Goal: Task Accomplishment & Management: Manage account settings

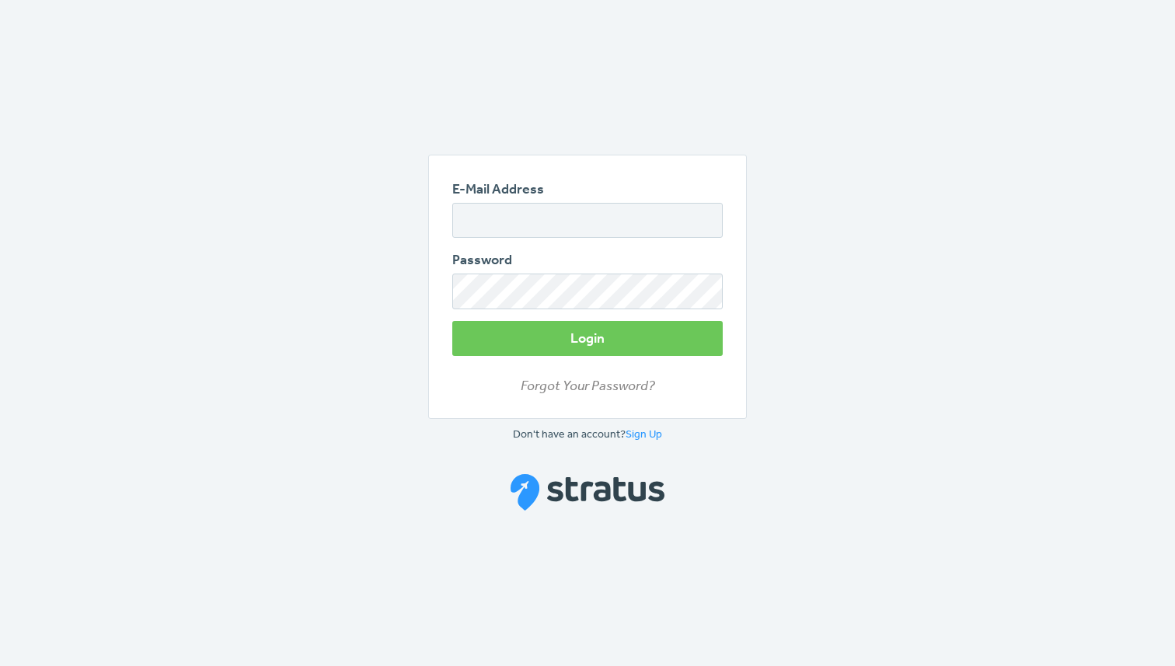
type input "[EMAIL_ADDRESS][DOMAIN_NAME]"
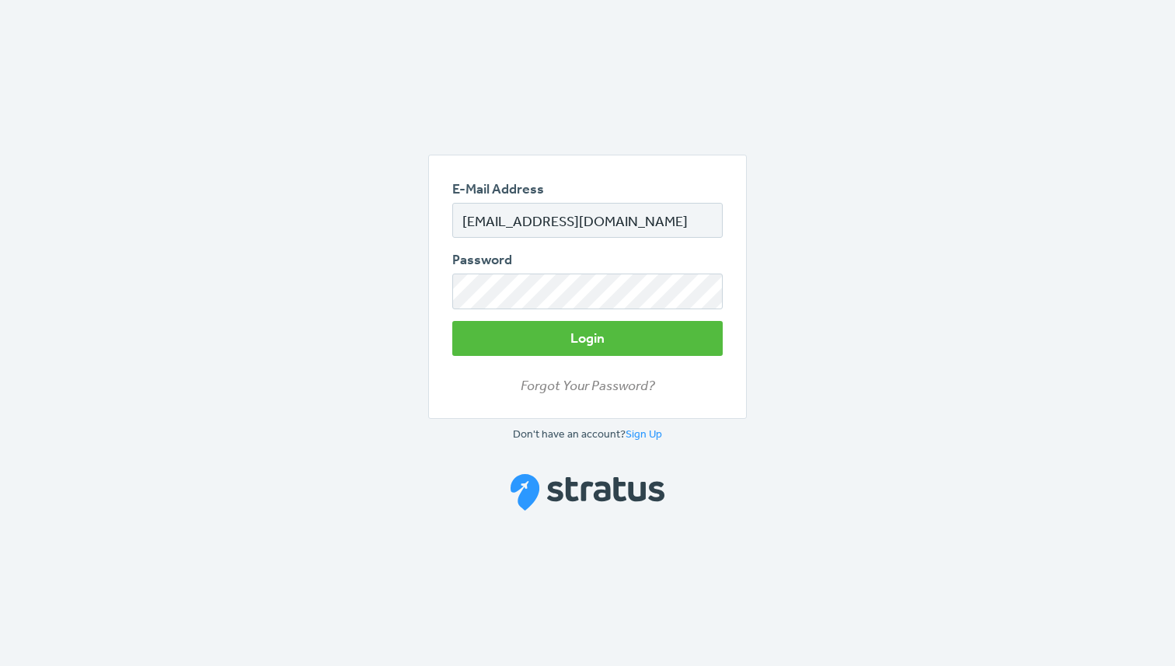
click at [587, 322] on button "Login" at bounding box center [587, 338] width 270 height 35
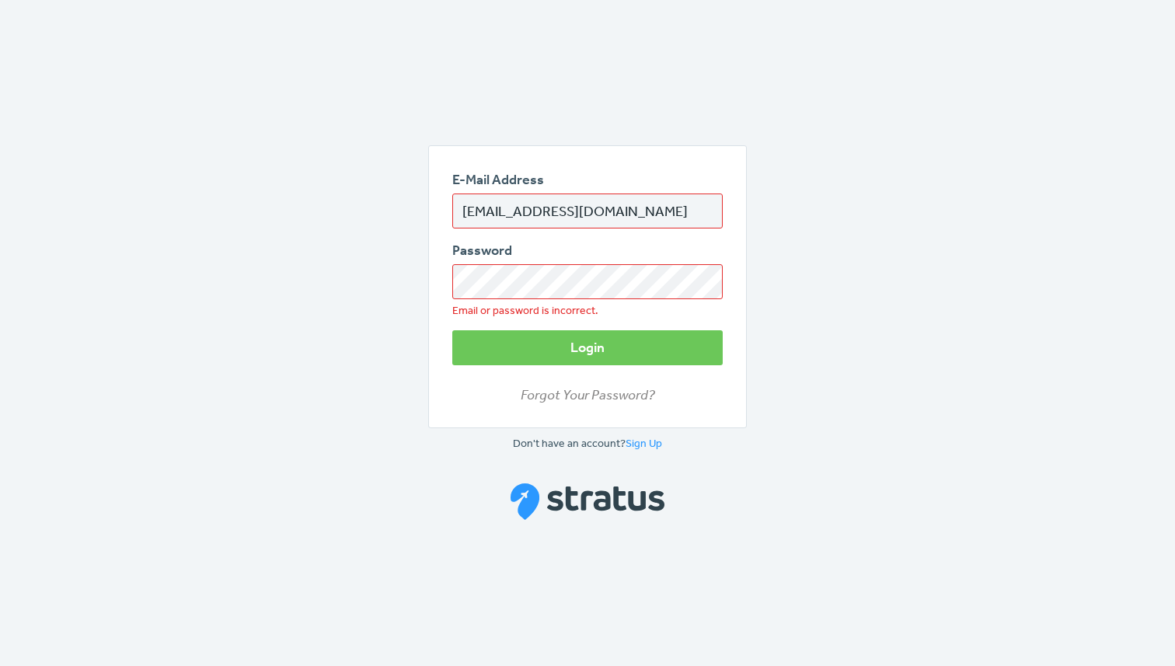
click at [510, 218] on input "[EMAIL_ADDRESS][DOMAIN_NAME]" at bounding box center [587, 210] width 270 height 35
type input "lincoln@sidecaredge.com"
click at [479, 362] on button "Login" at bounding box center [587, 347] width 270 height 35
